Goal: Navigation & Orientation: Find specific page/section

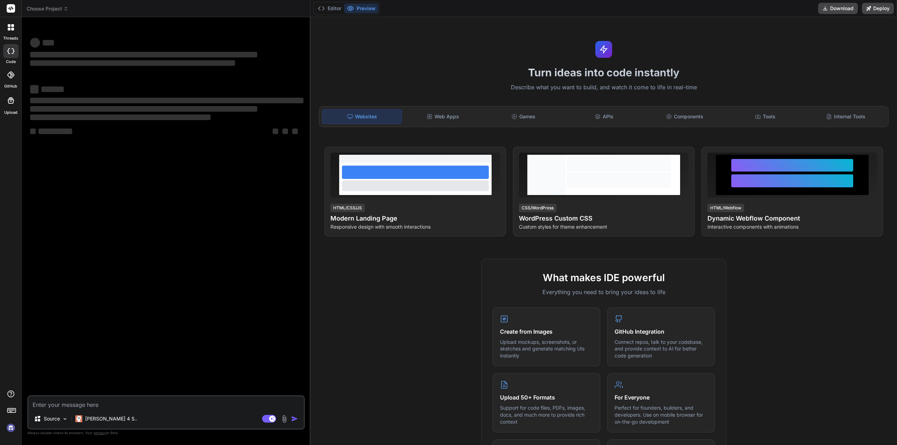
type textarea "x"
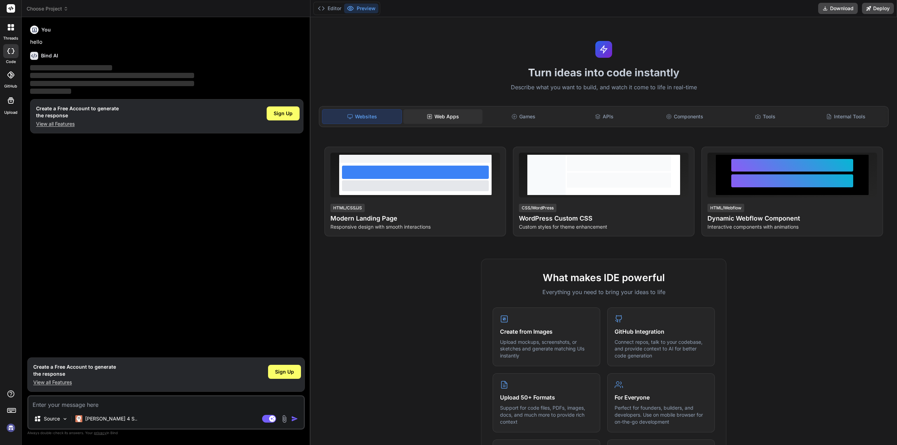
click at [449, 110] on div "Web Apps" at bounding box center [442, 116] width 79 height 15
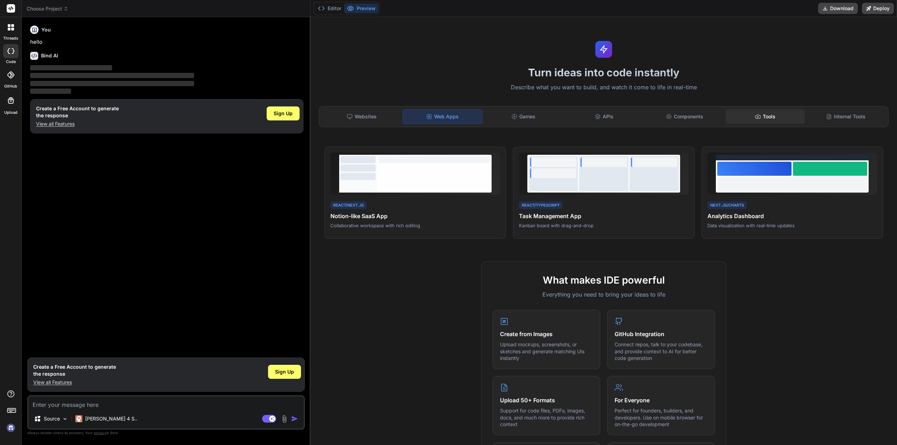
click at [791, 116] on div "Tools" at bounding box center [764, 116] width 79 height 15
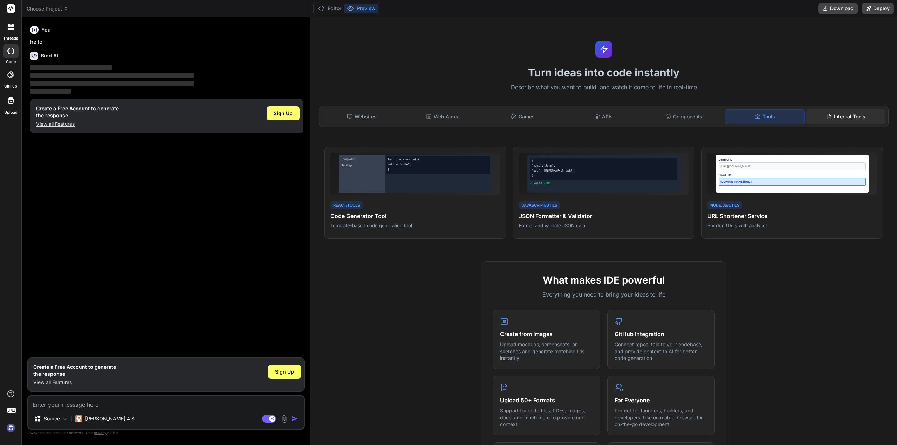
click at [837, 113] on div "Internal Tools" at bounding box center [845, 116] width 79 height 15
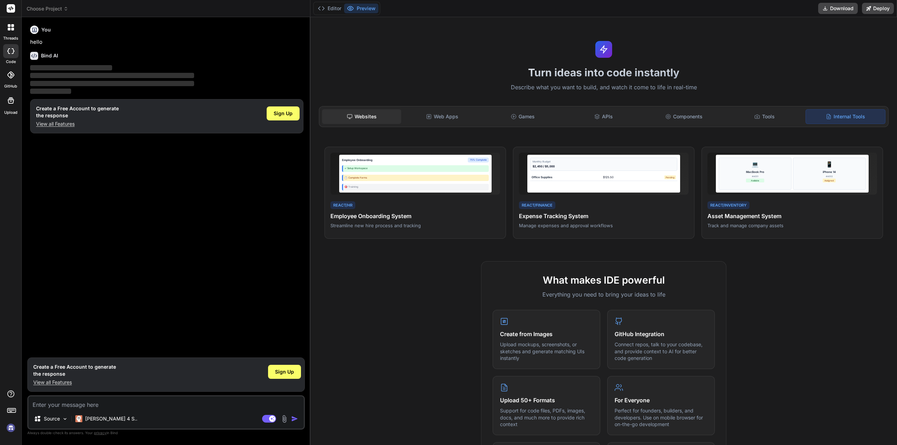
click at [378, 113] on div "Websites" at bounding box center [361, 116] width 79 height 15
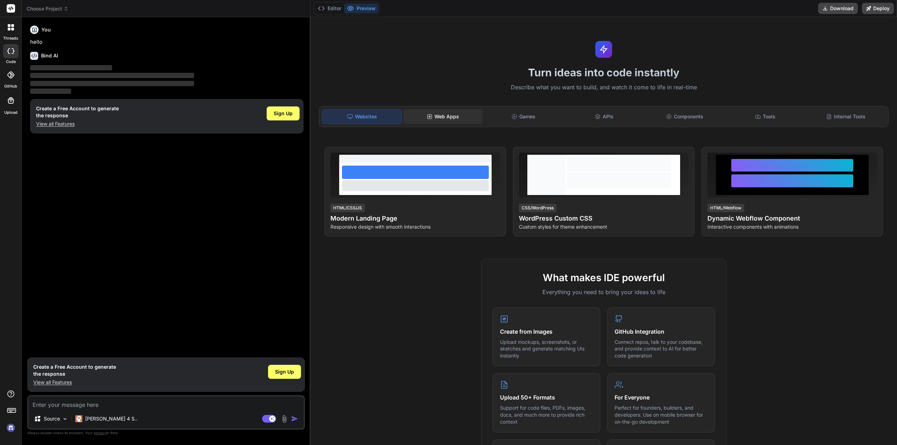
click at [452, 112] on div "Web Apps" at bounding box center [442, 116] width 79 height 15
